Goal: Transaction & Acquisition: Purchase product/service

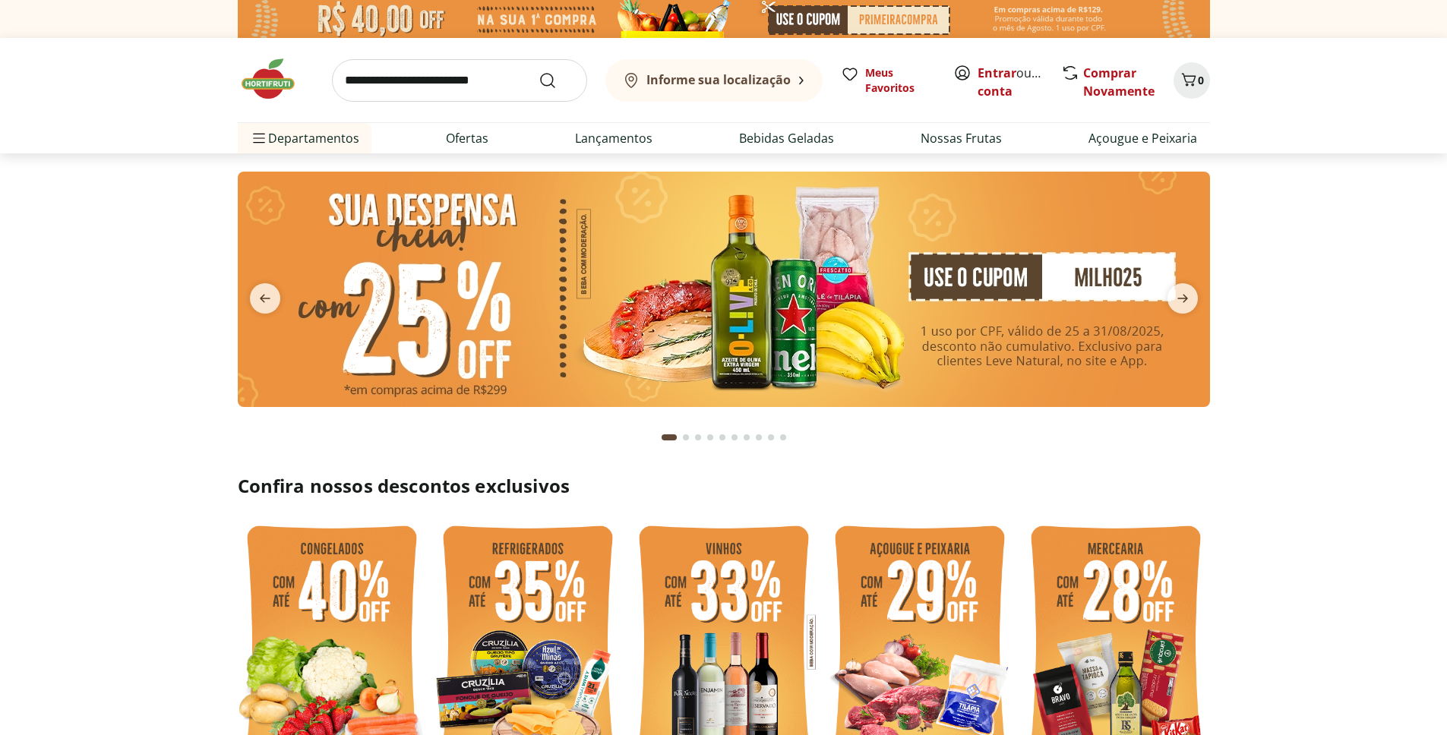
scroll to position [207, 0]
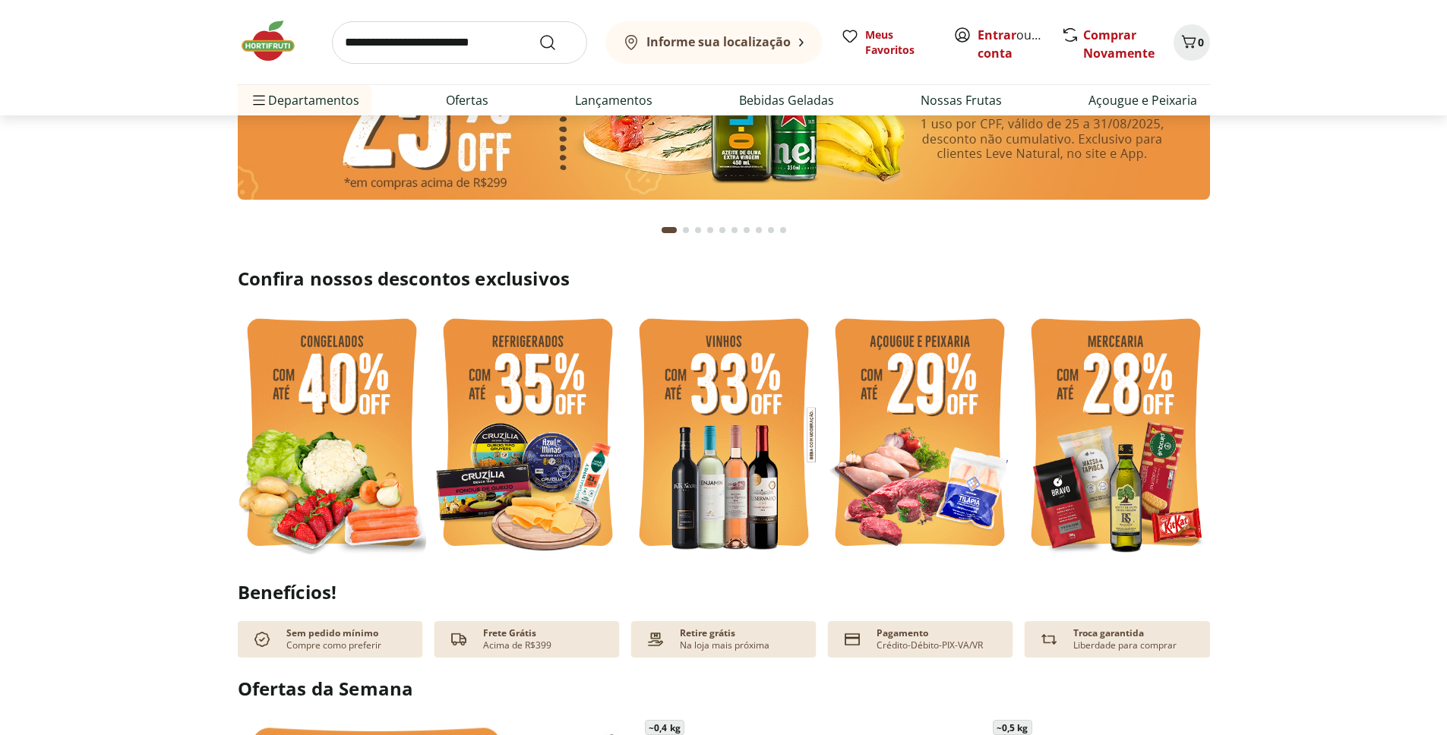
click at [967, 432] on img at bounding box center [920, 434] width 188 height 251
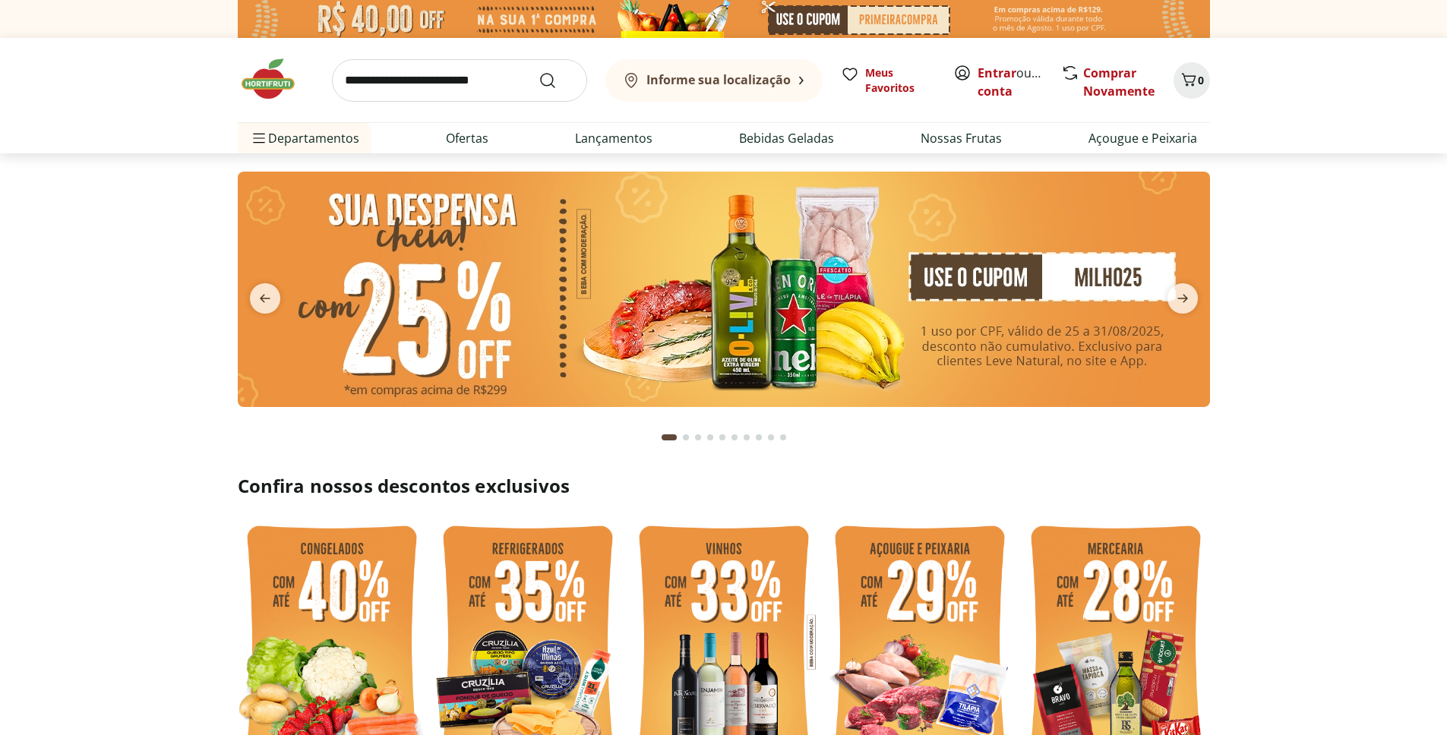
select select "**********"
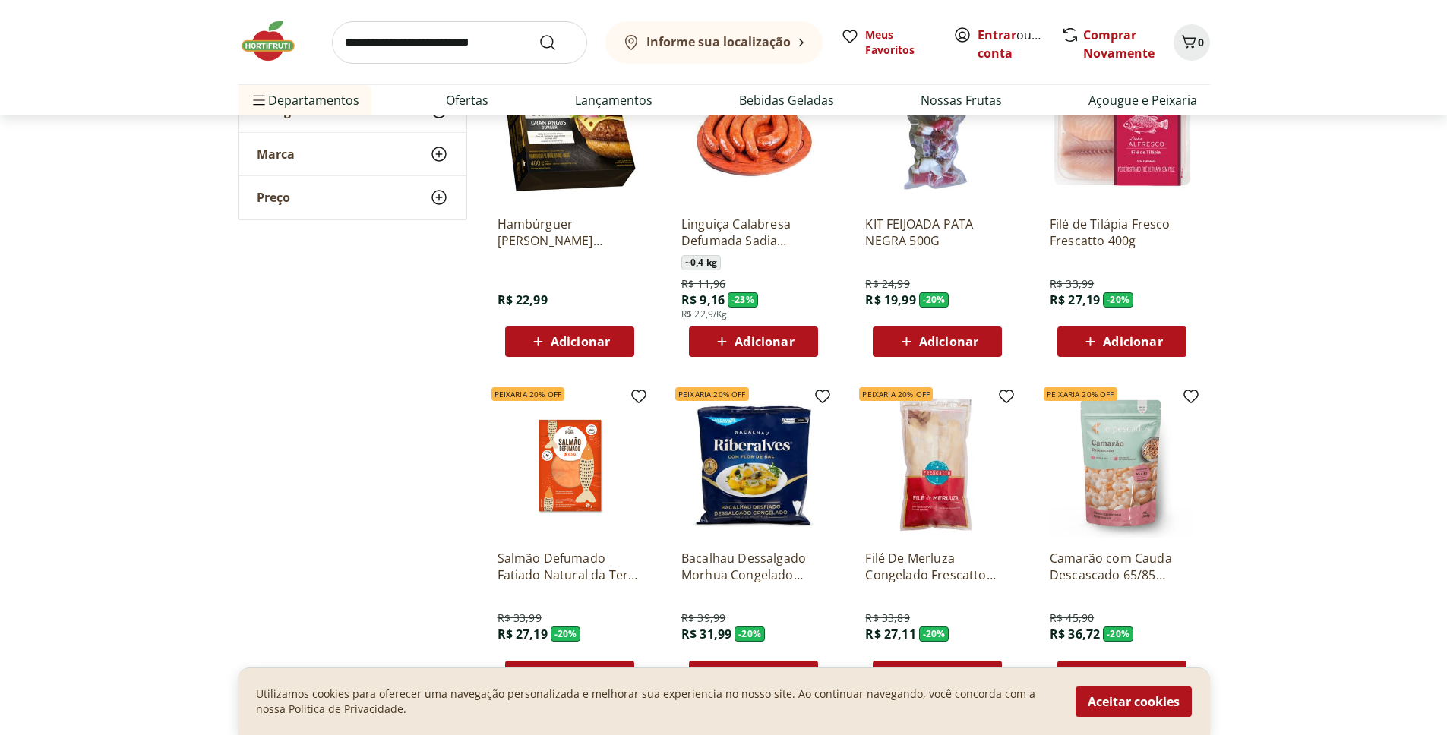
scroll to position [788, 0]
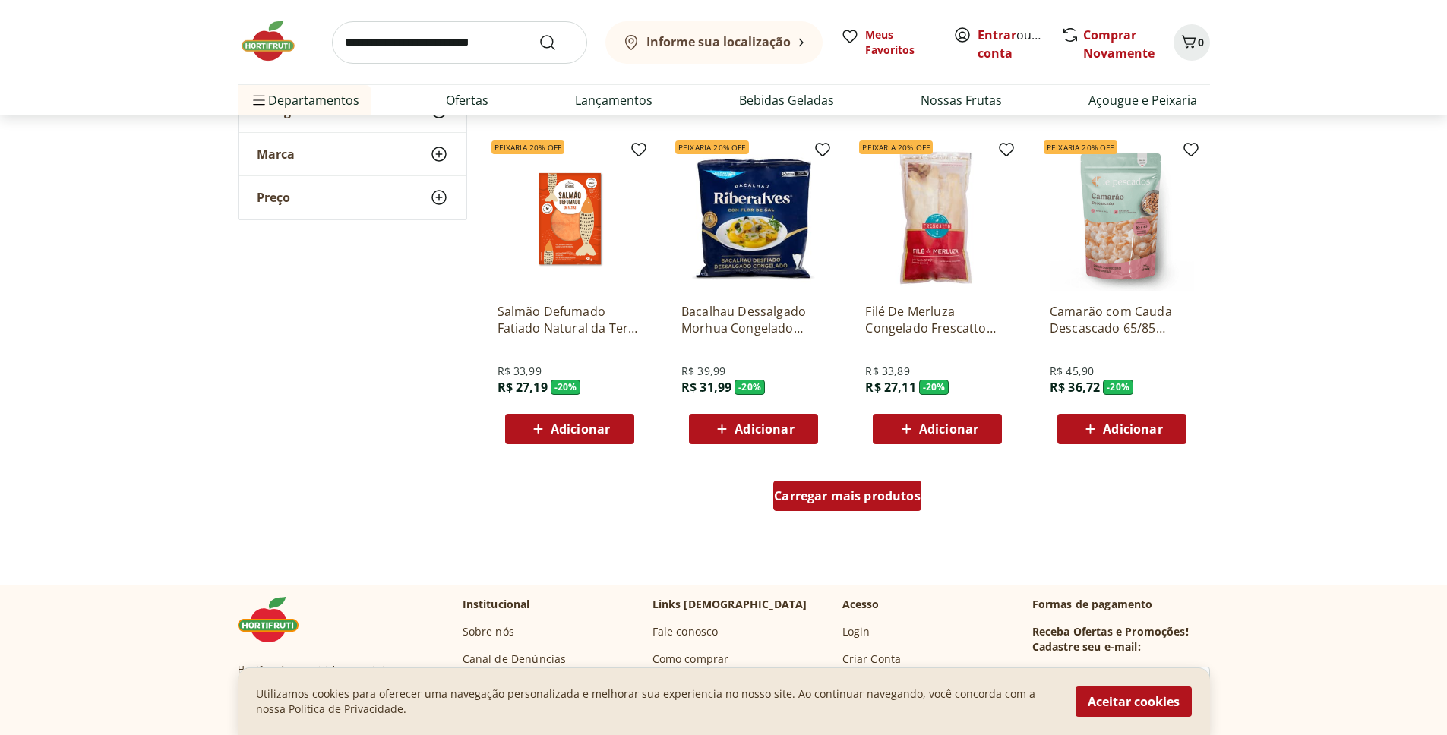
click at [871, 498] on span "Carregar mais produtos" at bounding box center [847, 496] width 147 height 12
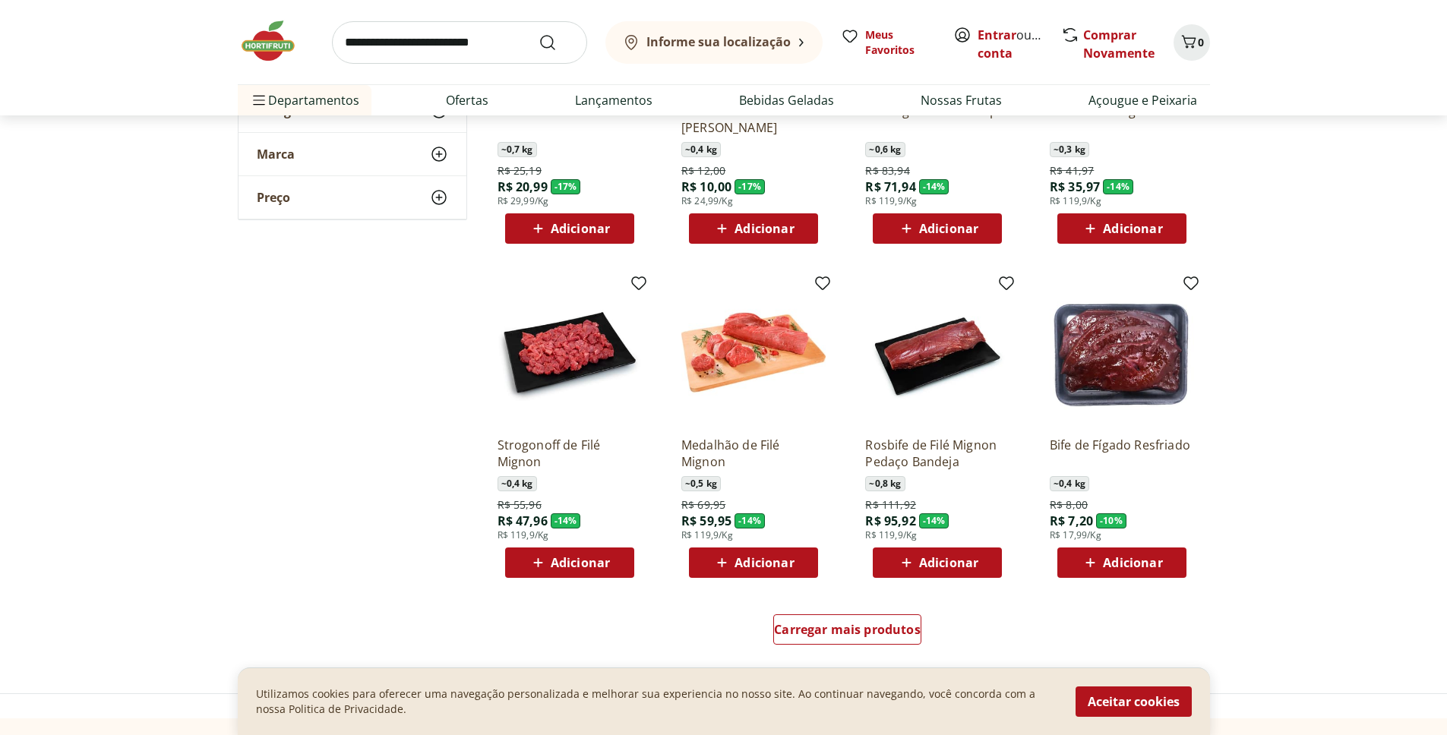
scroll to position [1675, 0]
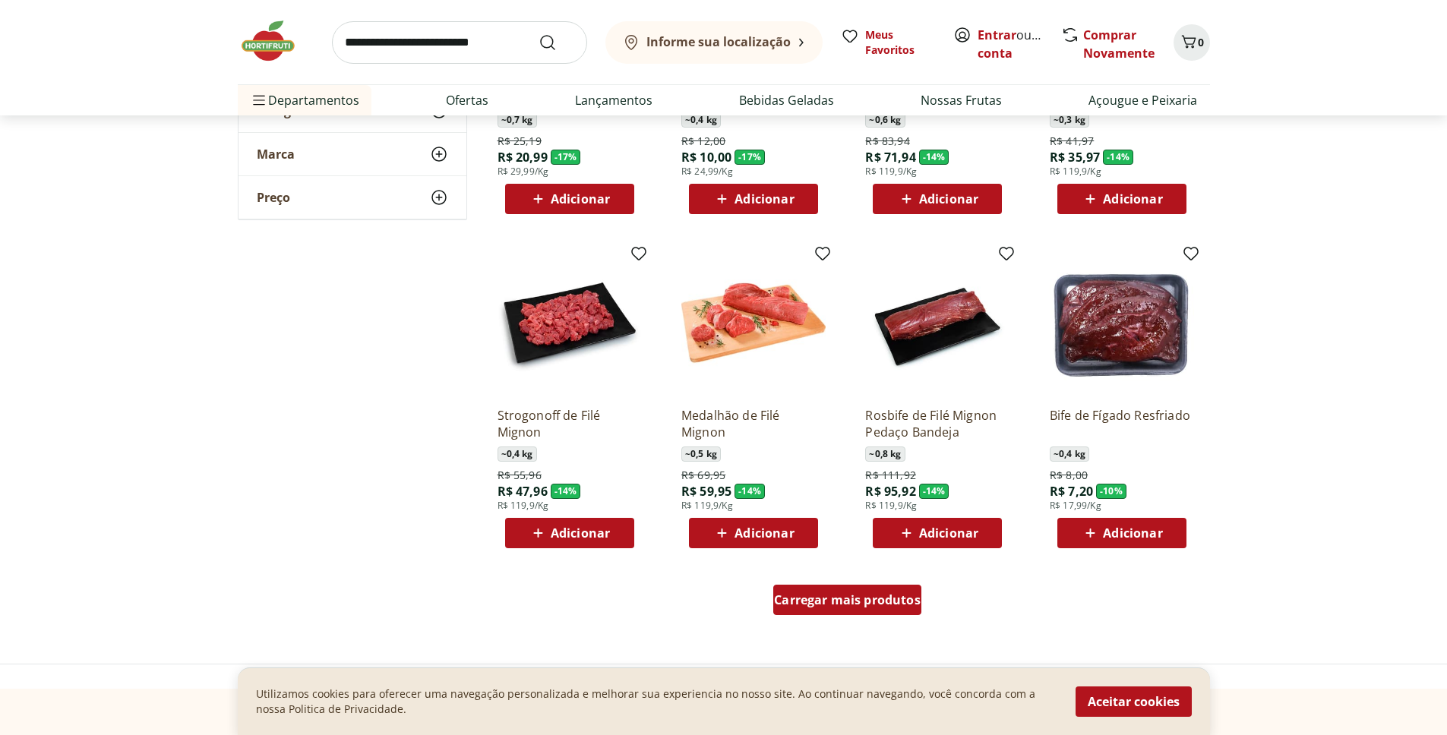
click at [853, 604] on span "Carregar mais produtos" at bounding box center [847, 600] width 147 height 12
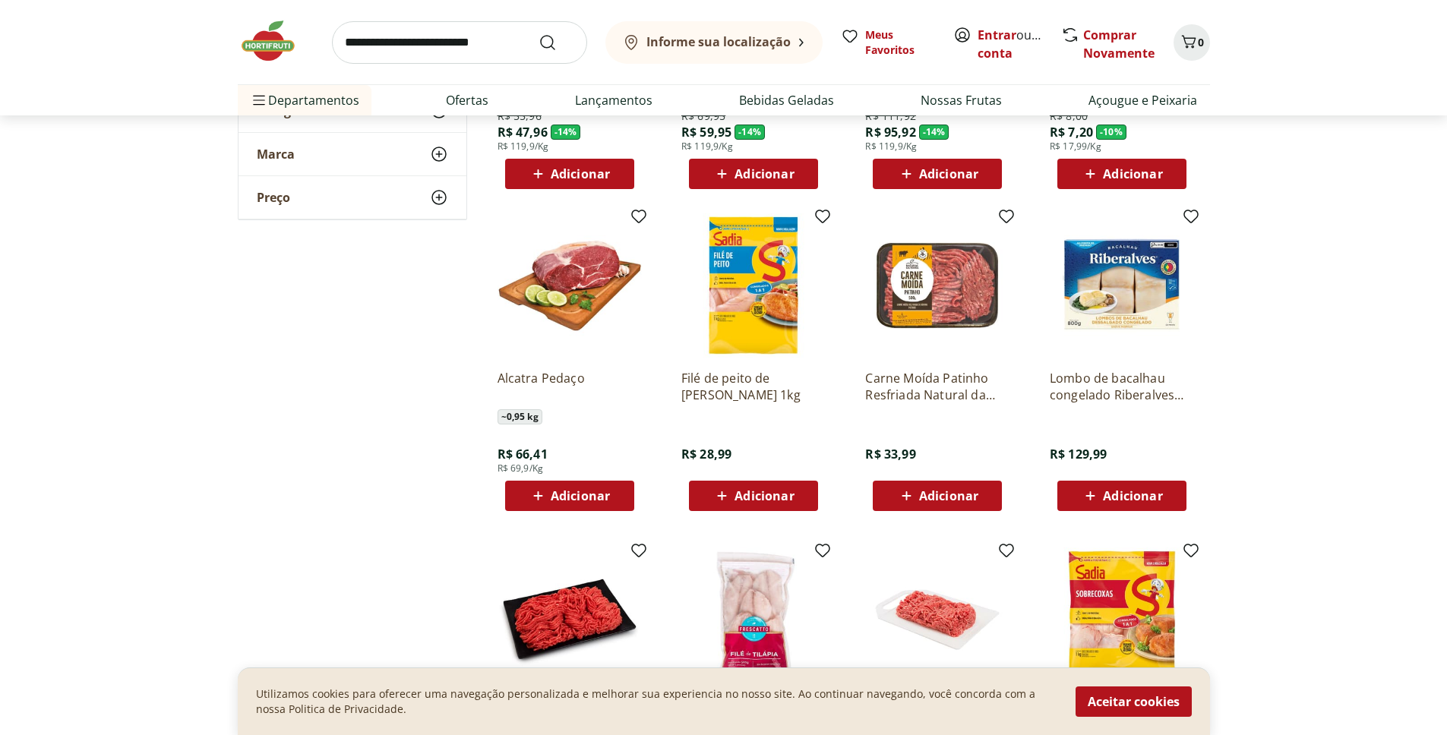
scroll to position [2044, 0]
